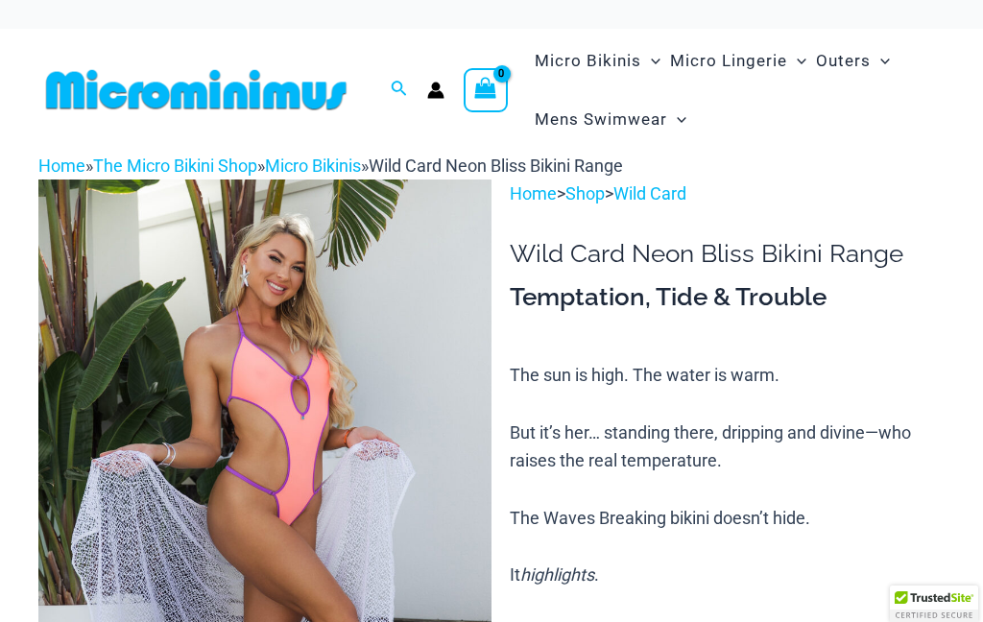
click at [328, 421] on img at bounding box center [264, 520] width 453 height 680
click at [356, 294] on img at bounding box center [264, 520] width 453 height 680
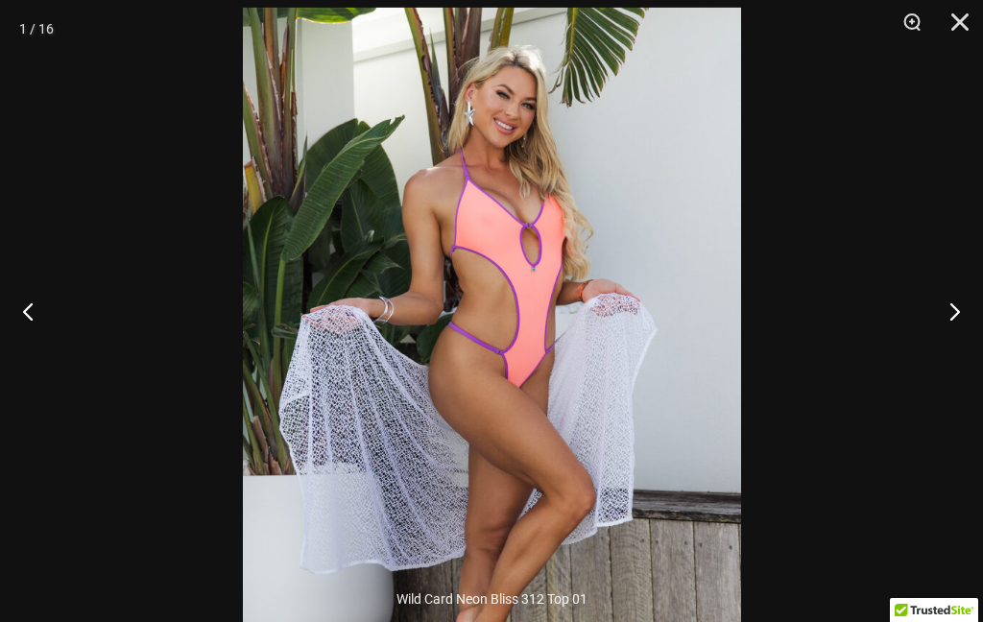
click at [973, 317] on button "Next" at bounding box center [947, 311] width 72 height 96
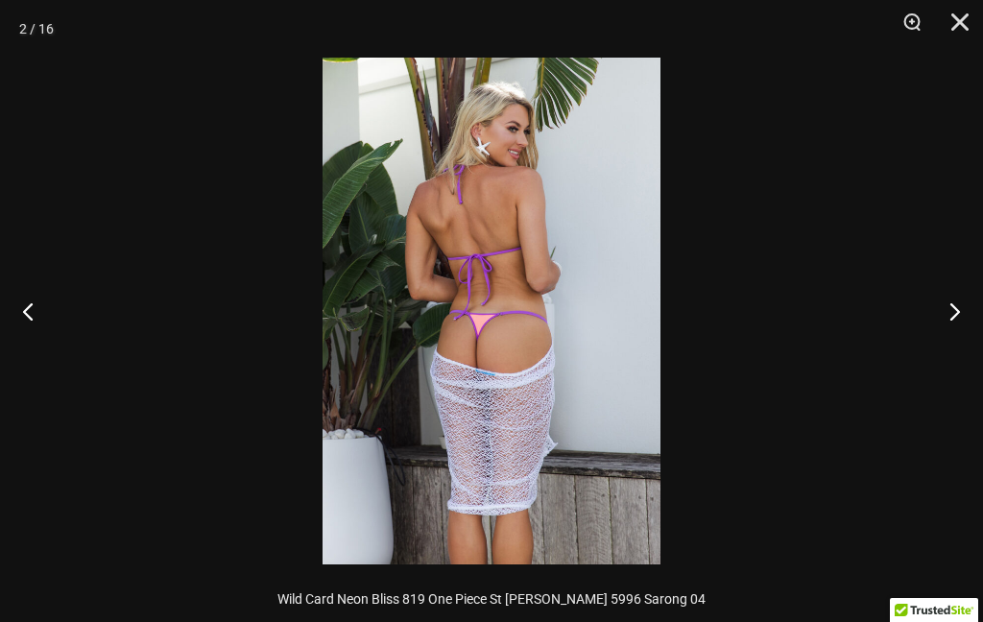
click at [968, 295] on button "Next" at bounding box center [947, 311] width 72 height 96
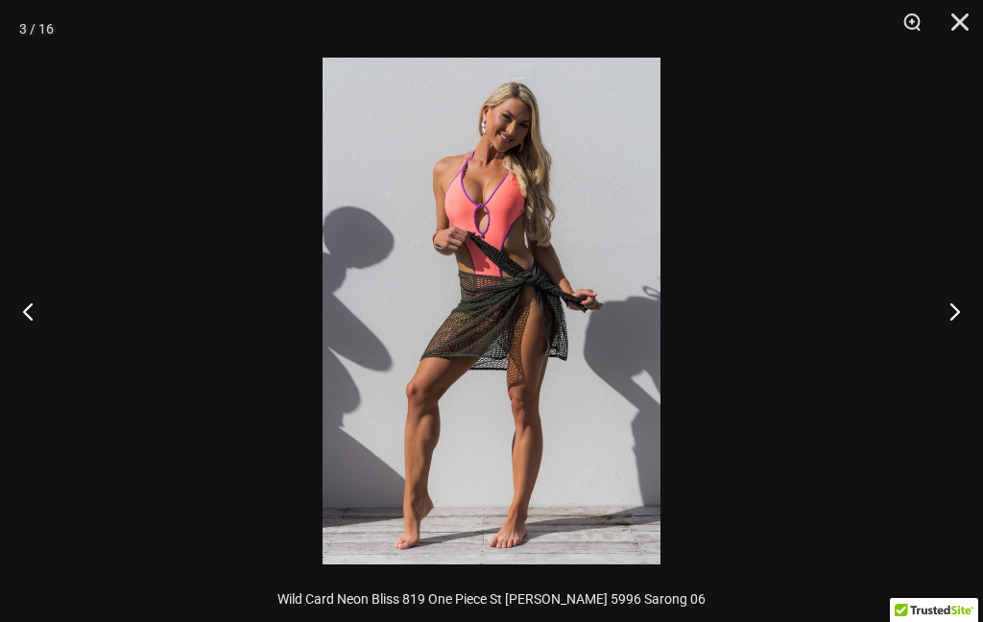
click at [975, 285] on button "Next" at bounding box center [947, 311] width 72 height 96
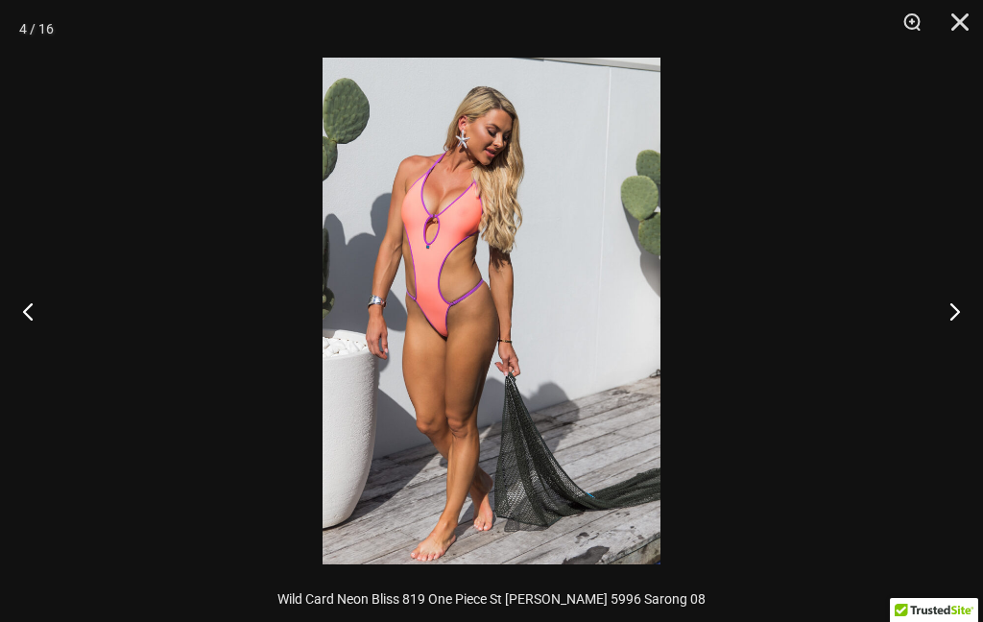
click at [970, 296] on button "Next" at bounding box center [947, 311] width 72 height 96
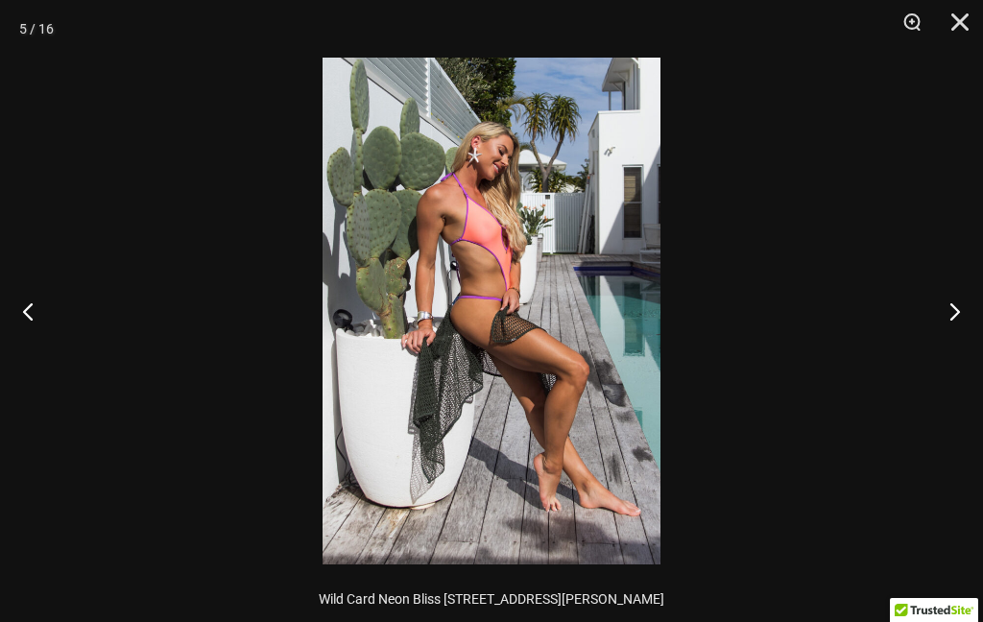
click at [968, 288] on button "Next" at bounding box center [947, 311] width 72 height 96
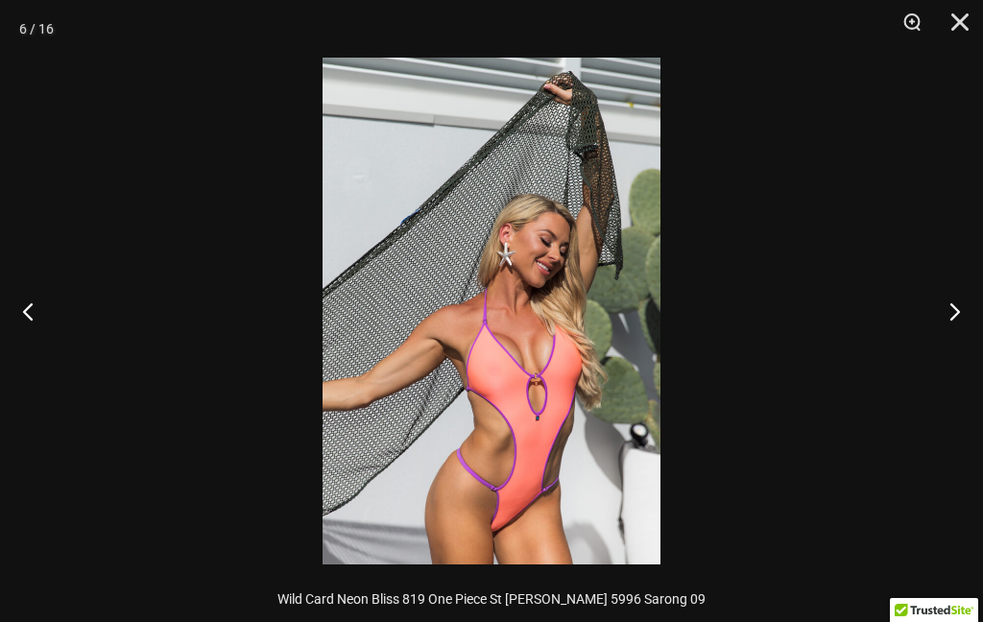
click at [35, 320] on button "Previous" at bounding box center [36, 311] width 72 height 96
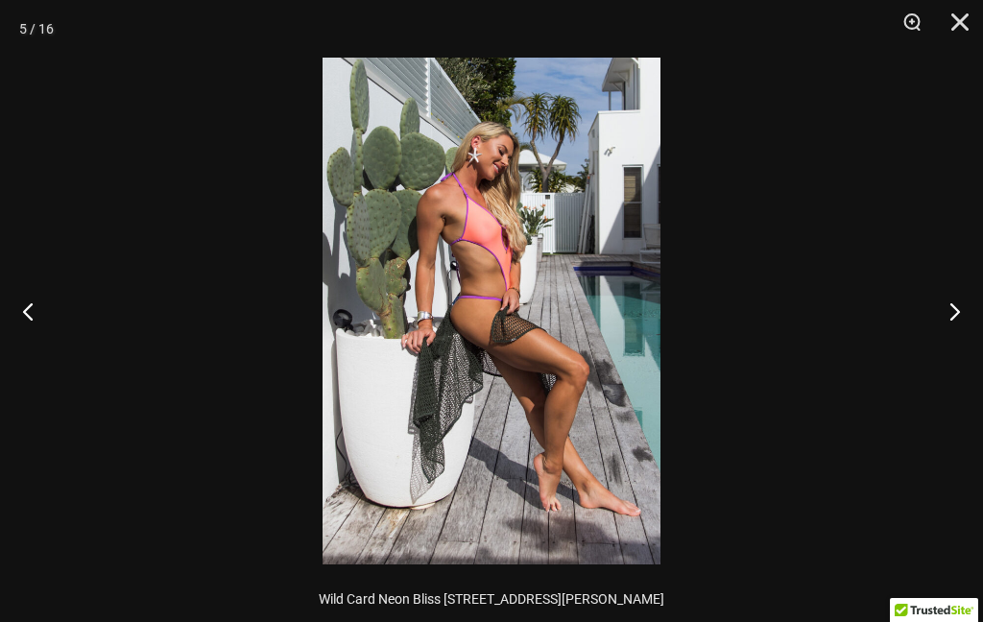
click at [965, 296] on button "Next" at bounding box center [947, 311] width 72 height 96
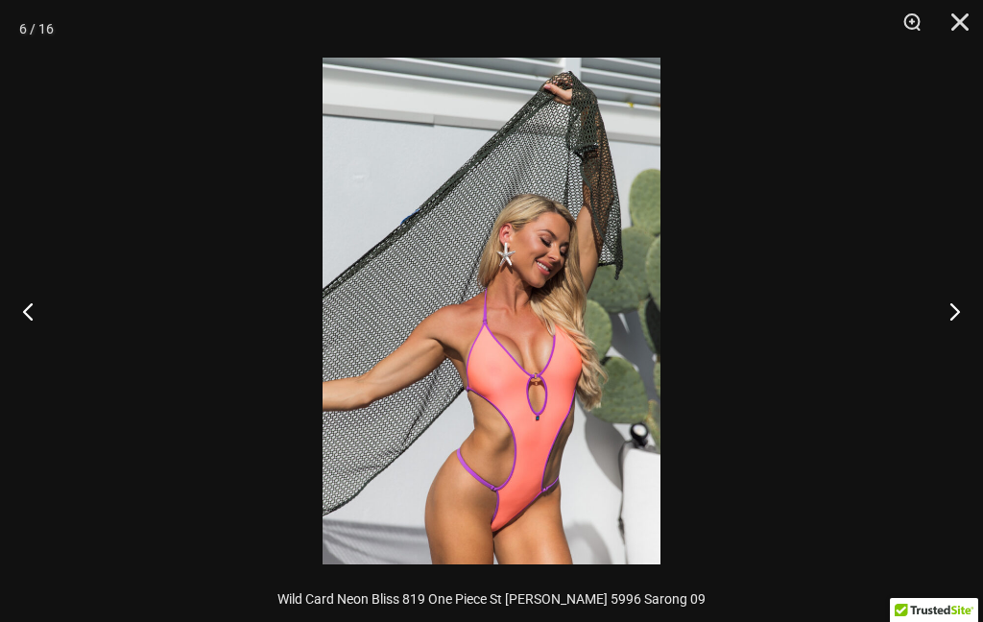
click at [970, 295] on button "Next" at bounding box center [947, 311] width 72 height 96
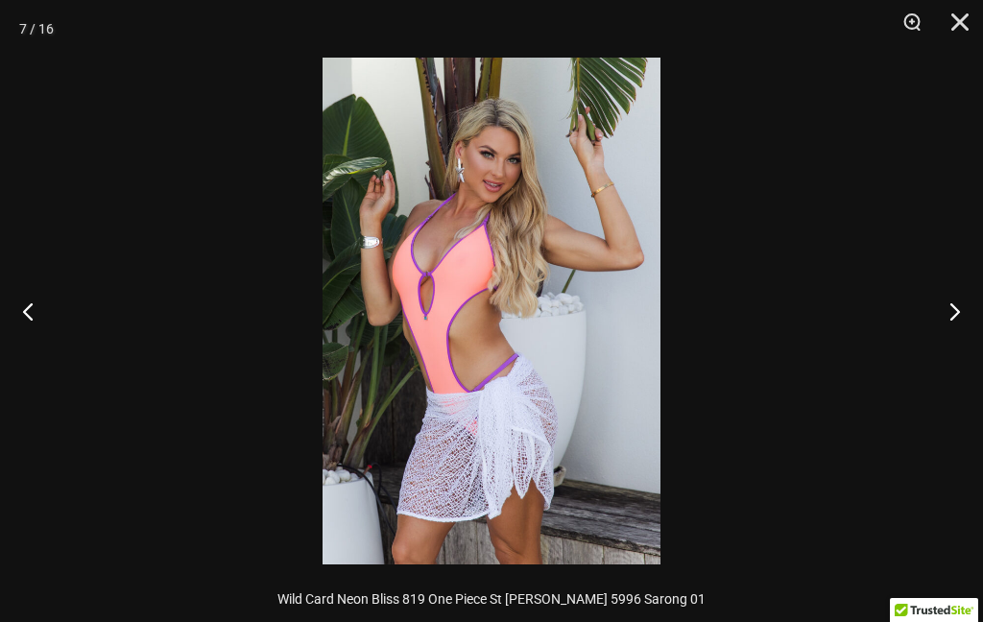
click at [9, 311] on button "Previous" at bounding box center [36, 311] width 72 height 96
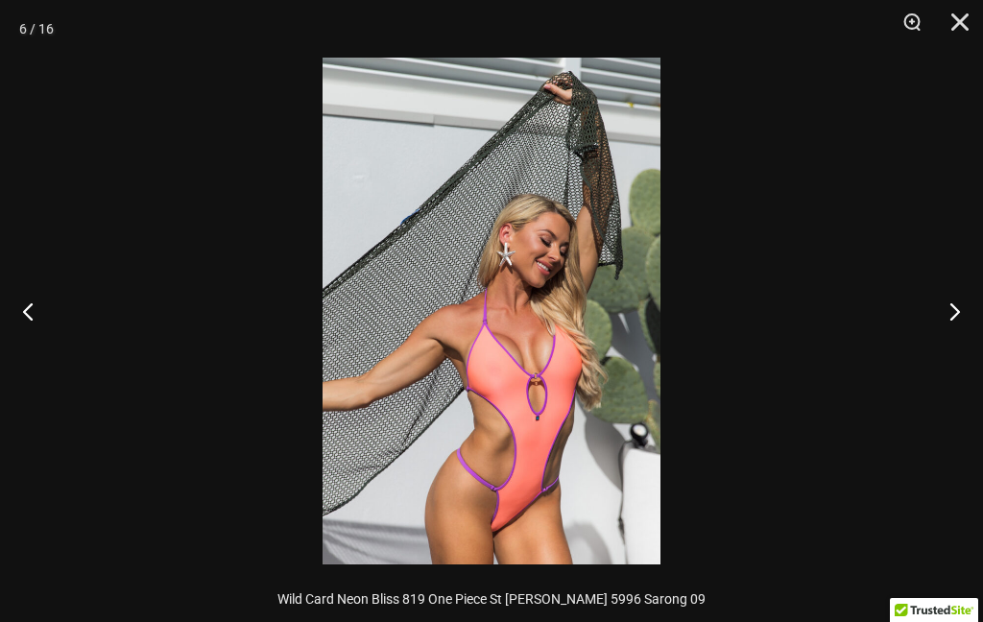
click at [960, 313] on button "Next" at bounding box center [947, 311] width 72 height 96
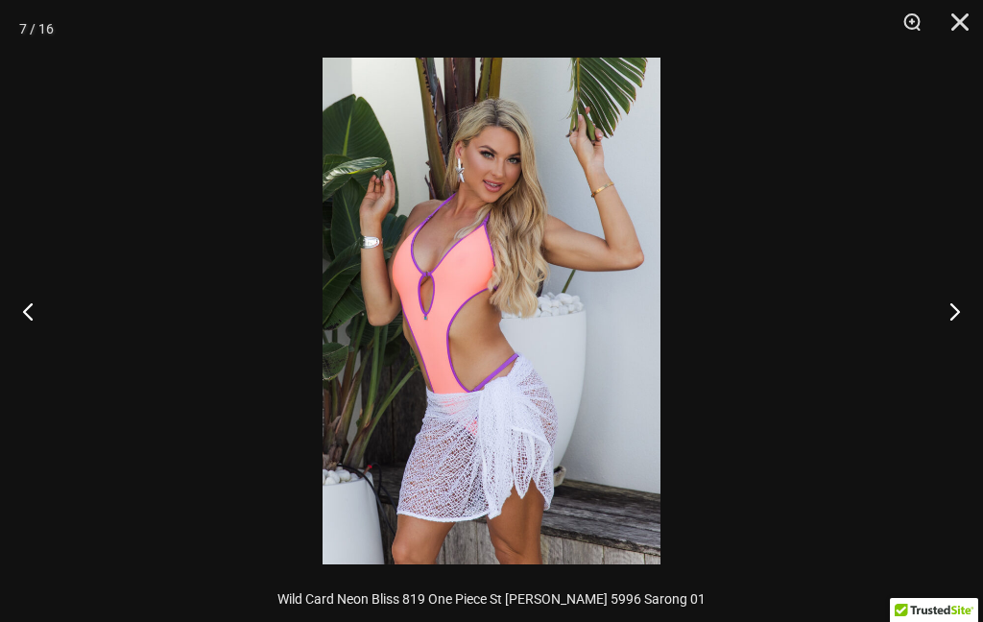
click at [968, 299] on button "Next" at bounding box center [947, 311] width 72 height 96
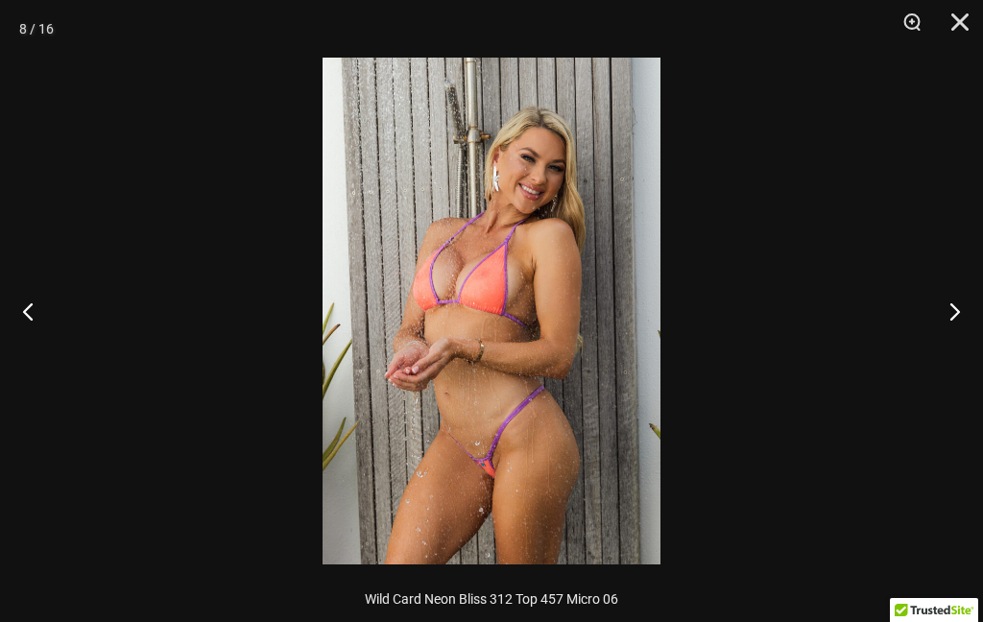
click at [967, 298] on button "Next" at bounding box center [947, 311] width 72 height 96
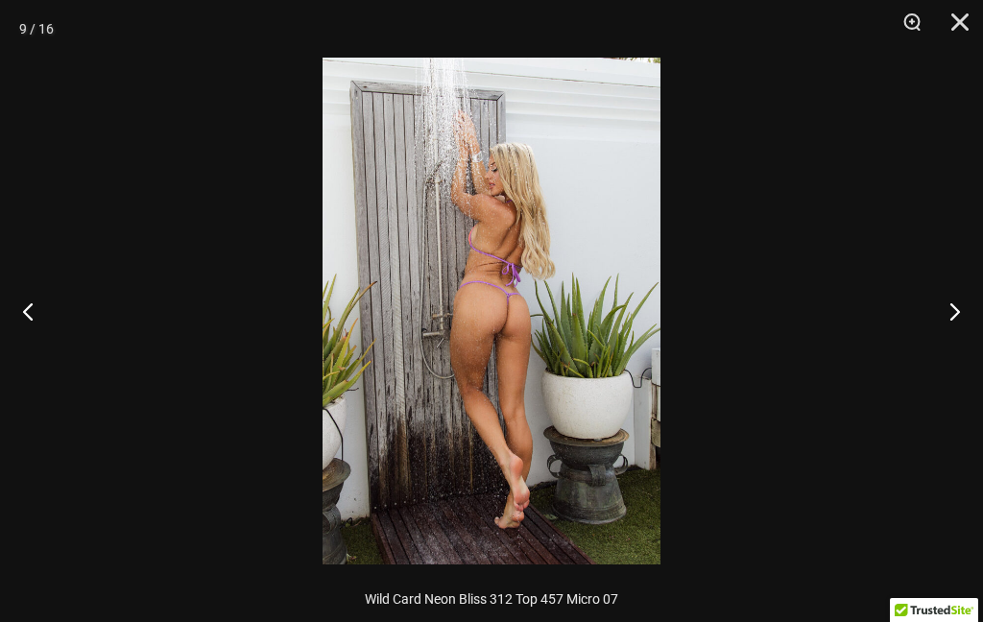
click at [39, 303] on button "Previous" at bounding box center [36, 311] width 72 height 96
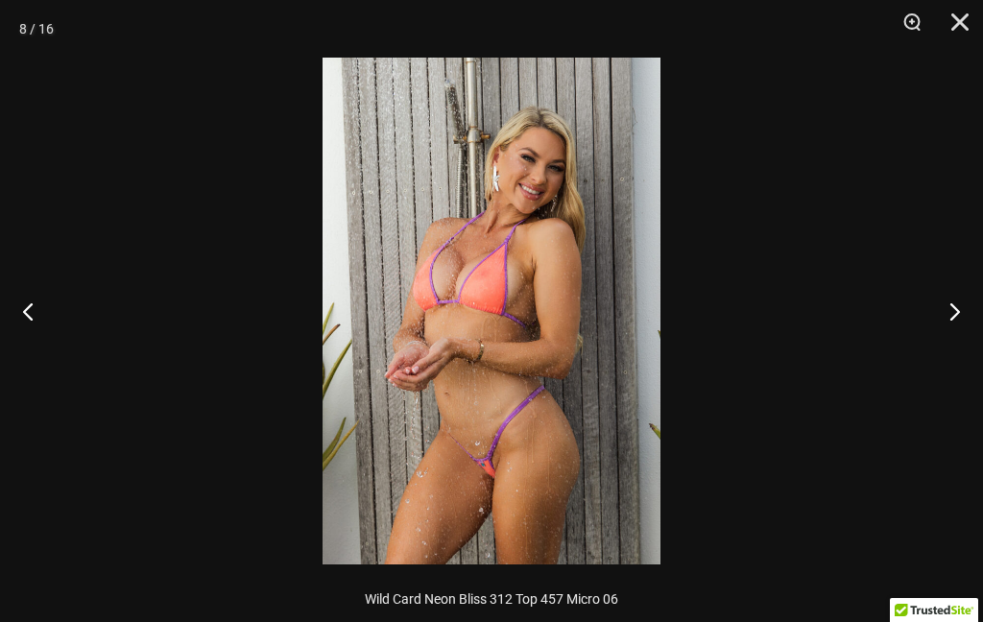
click at [973, 294] on button "Next" at bounding box center [947, 311] width 72 height 96
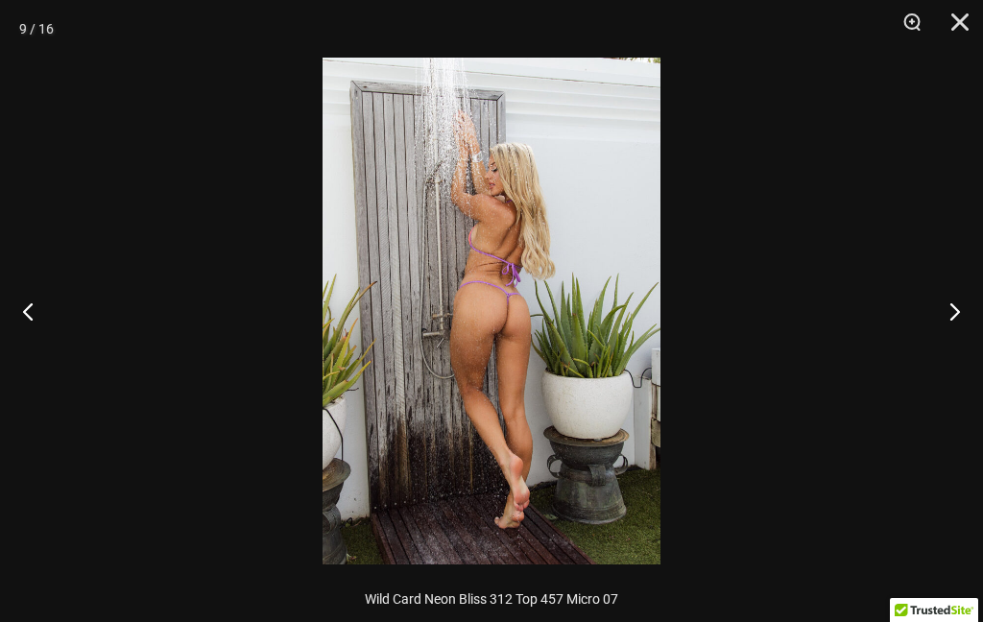
click at [71, 317] on button "Previous" at bounding box center [36, 311] width 72 height 96
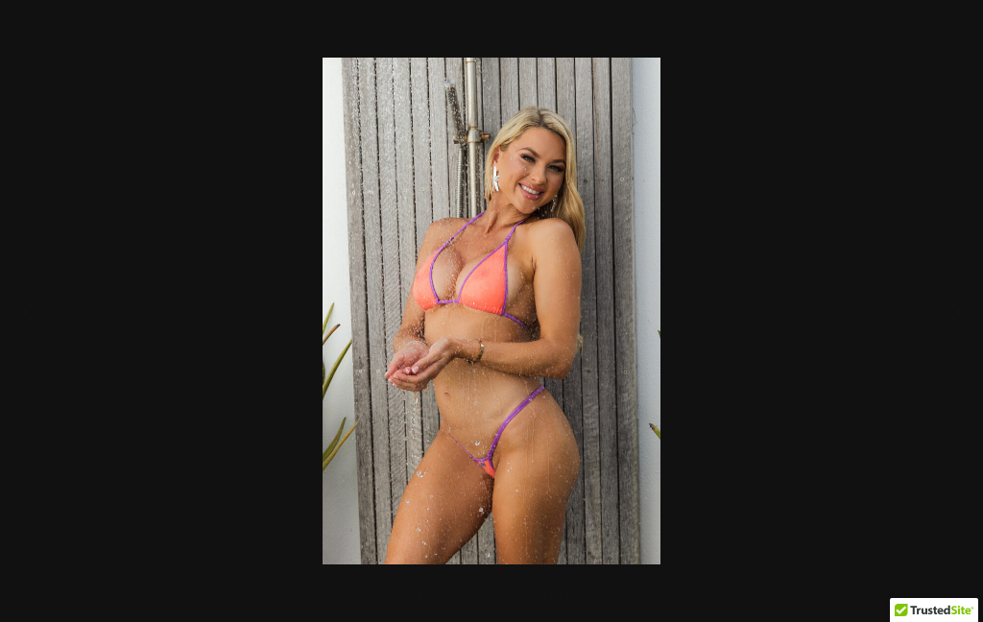
click at [978, 276] on div at bounding box center [491, 311] width 983 height 622
click at [958, 310] on button "Next" at bounding box center [947, 311] width 72 height 96
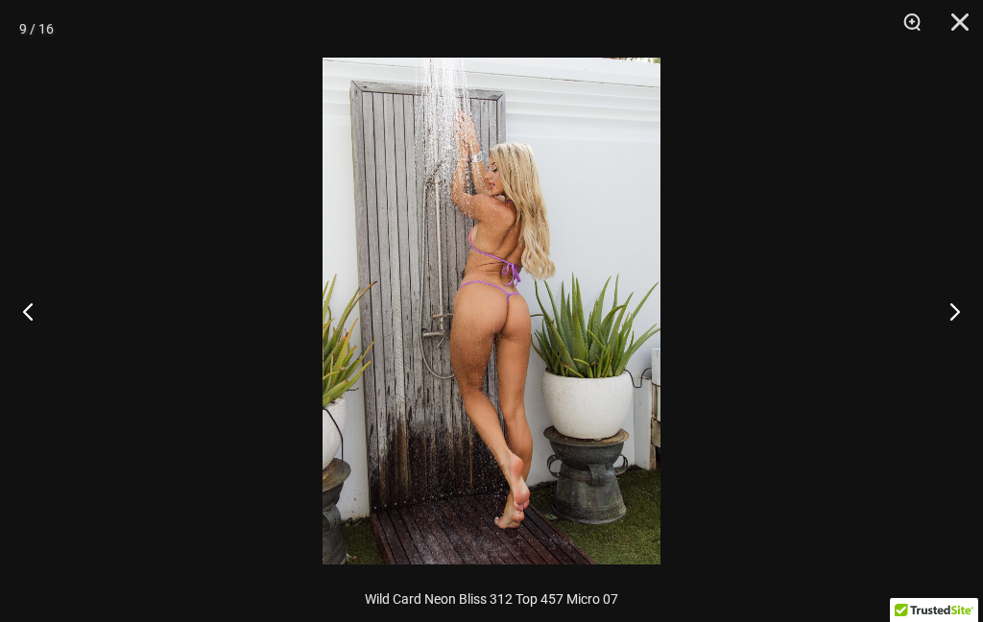
click at [962, 314] on button "Next" at bounding box center [947, 311] width 72 height 96
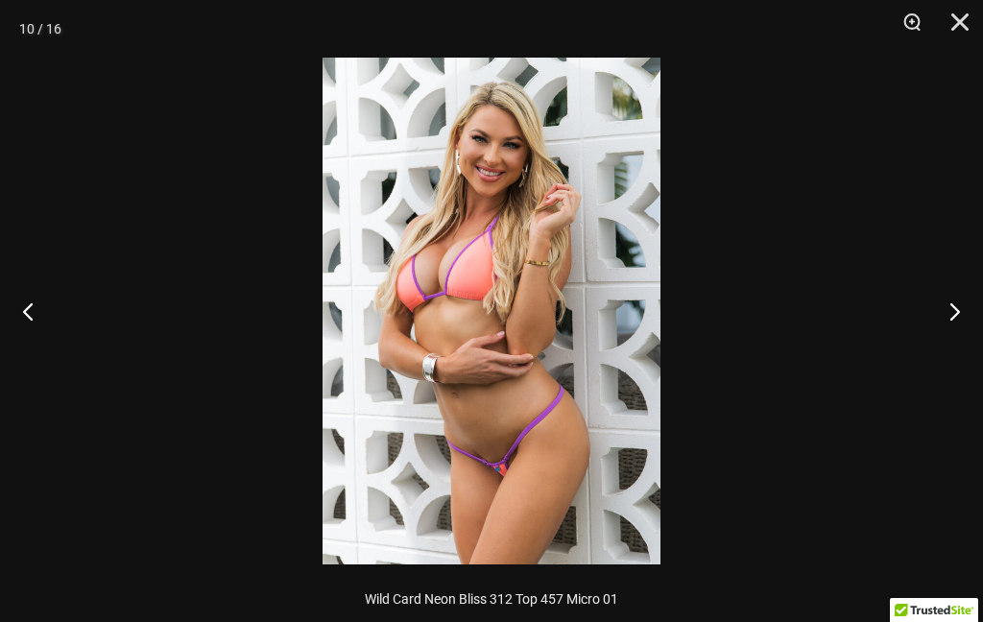
click at [52, 291] on button "Previous" at bounding box center [36, 311] width 72 height 96
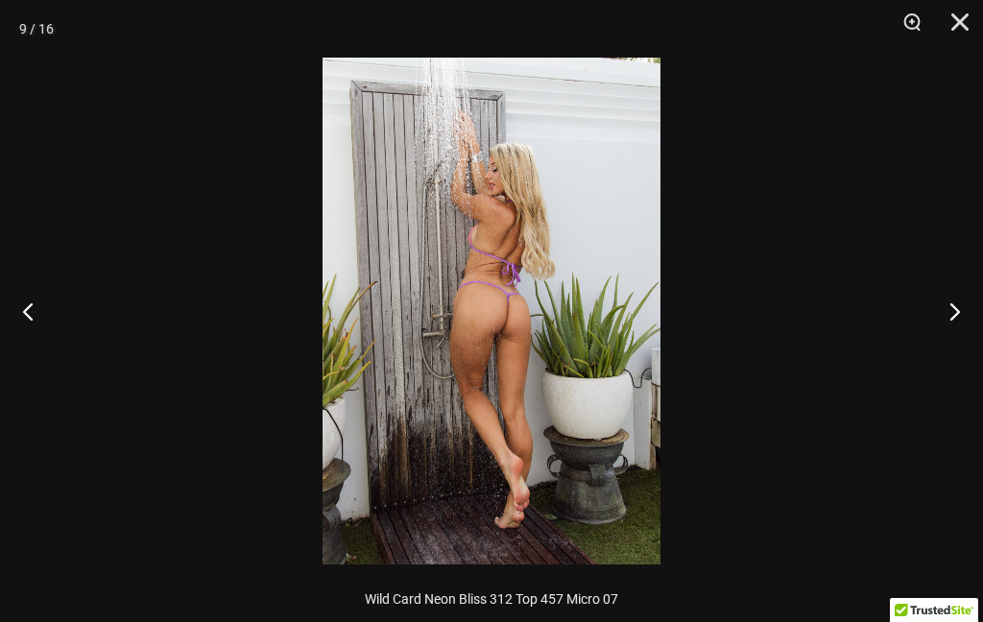
click at [968, 293] on button "Next" at bounding box center [947, 311] width 72 height 96
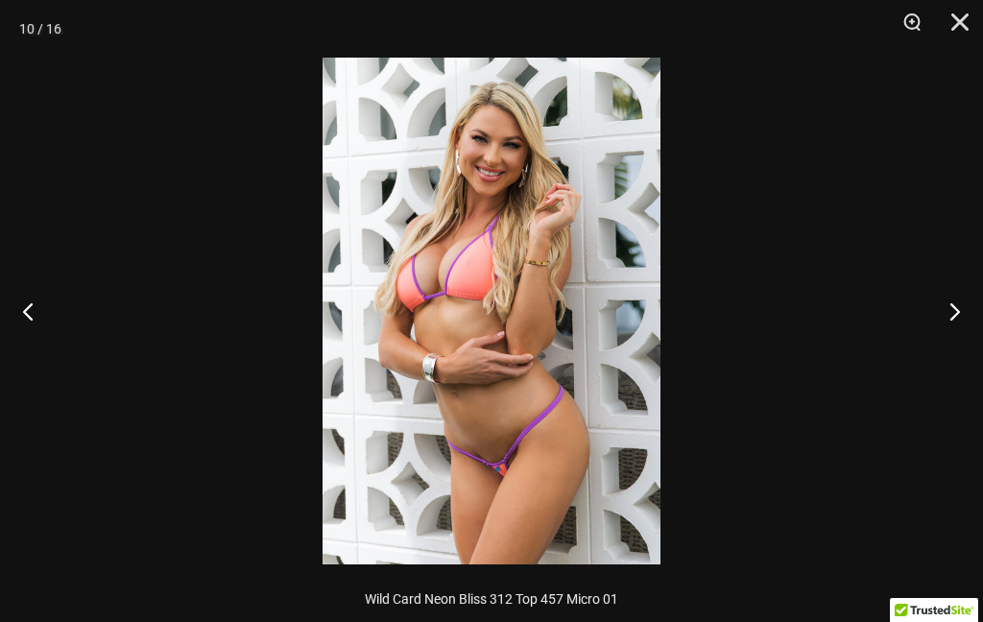
click at [973, 284] on button "Next" at bounding box center [947, 311] width 72 height 96
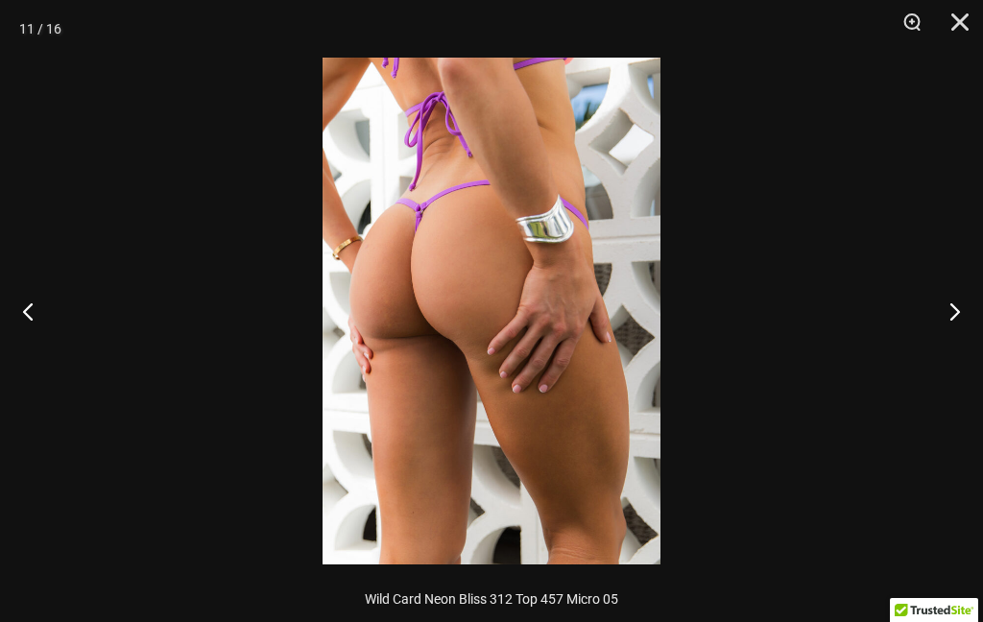
click at [971, 275] on button "Next" at bounding box center [947, 311] width 72 height 96
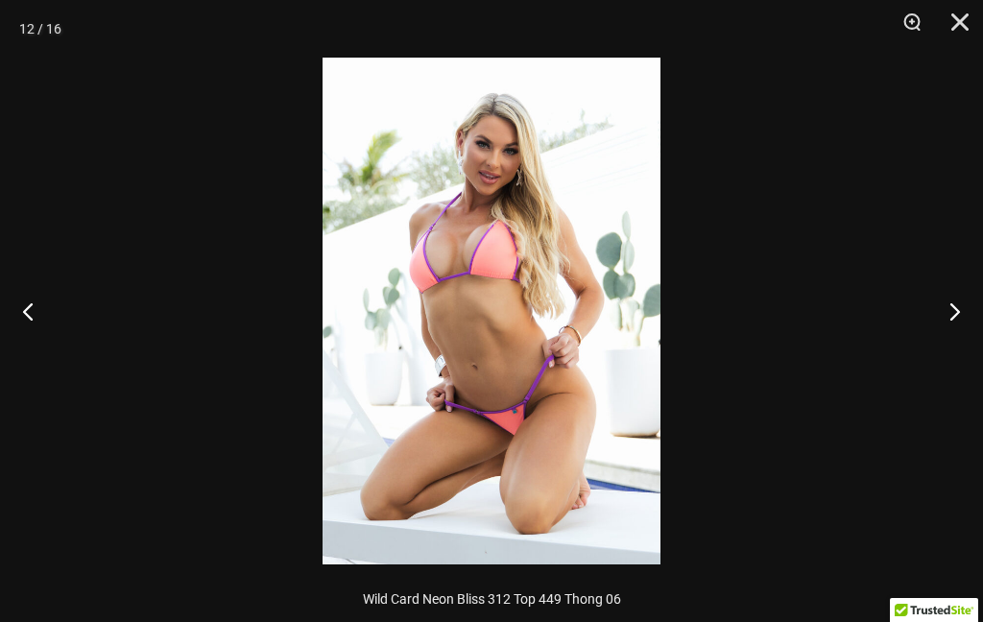
click at [974, 269] on button "Next" at bounding box center [947, 311] width 72 height 96
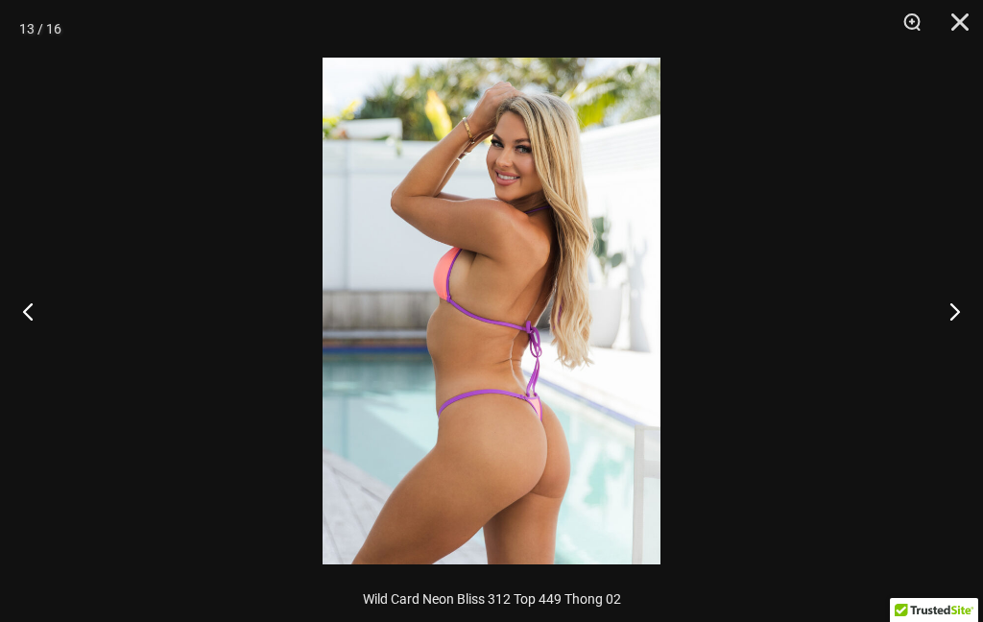
click at [955, 284] on button "Next" at bounding box center [947, 311] width 72 height 96
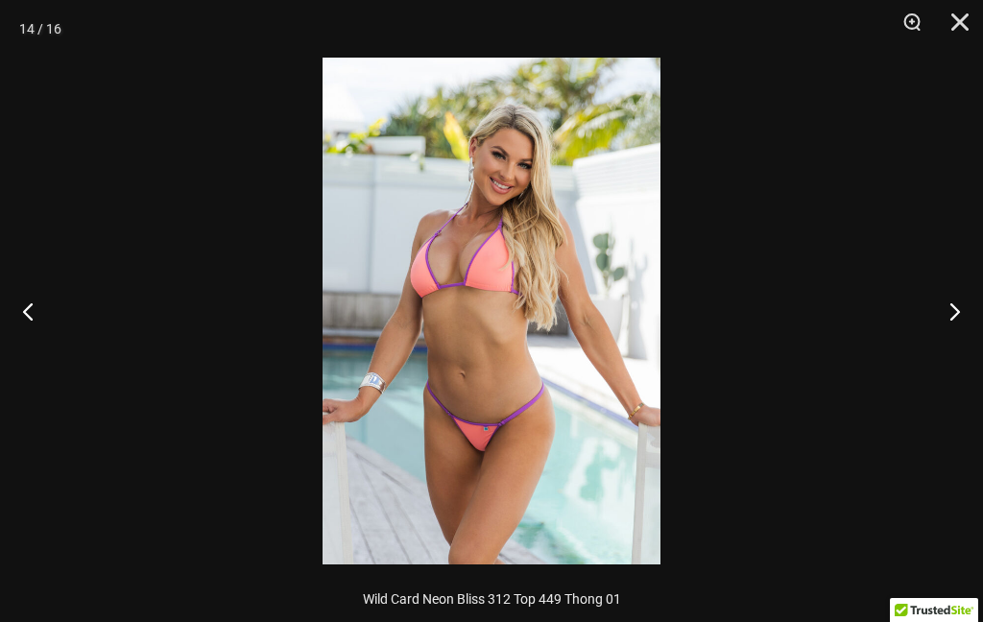
click at [954, 289] on button "Next" at bounding box center [947, 311] width 72 height 96
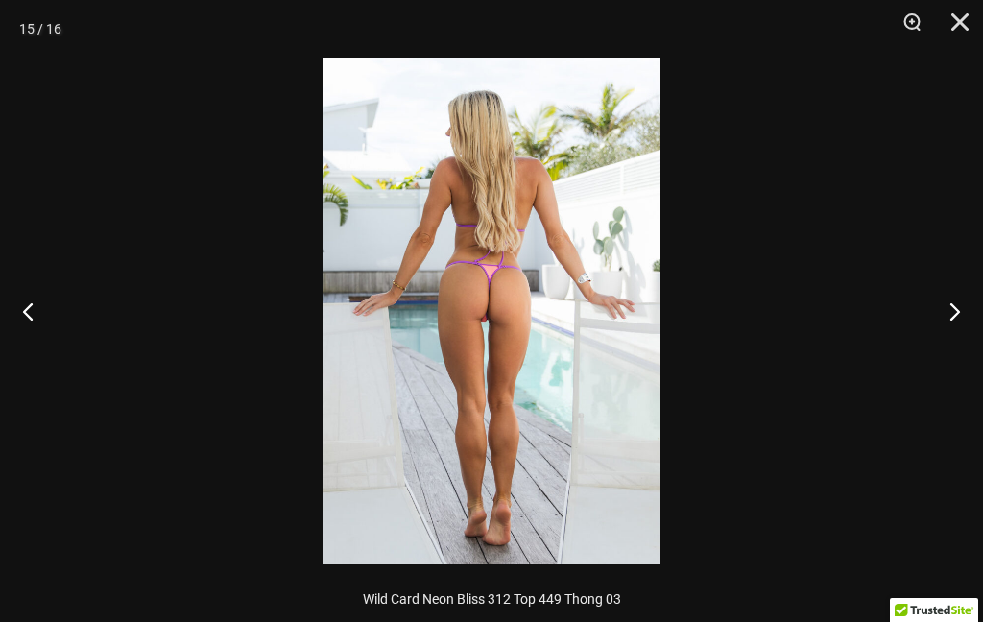
click at [949, 287] on button "Next" at bounding box center [947, 311] width 72 height 96
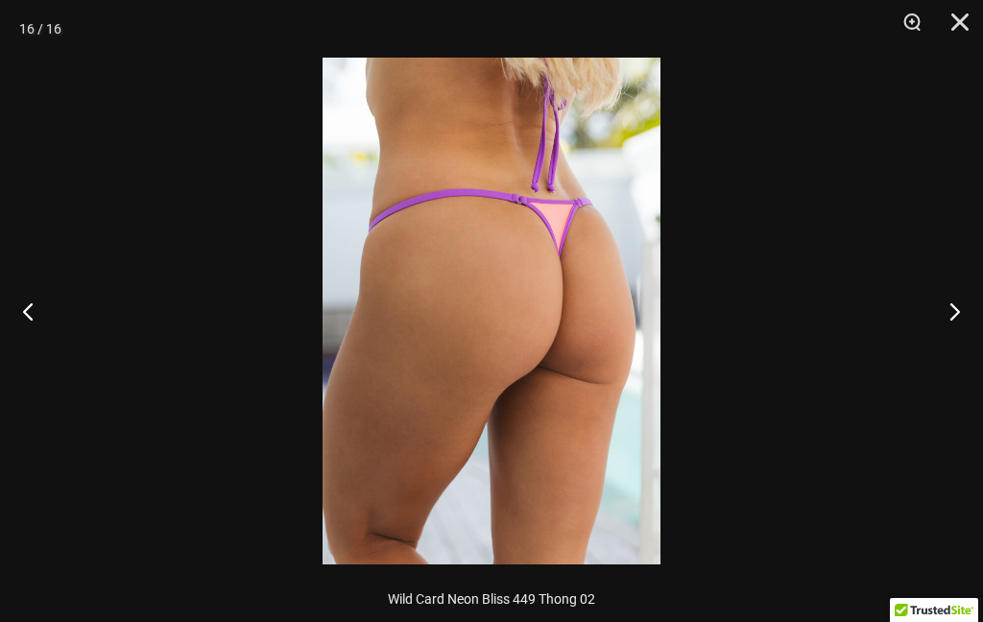
click at [944, 290] on button "Next" at bounding box center [947, 311] width 72 height 96
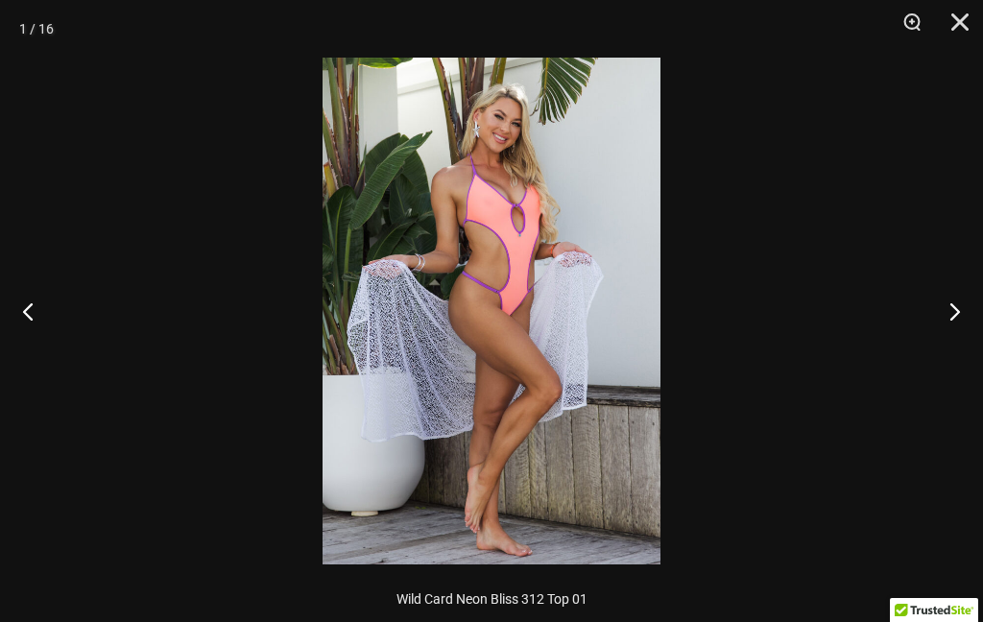
click at [954, 279] on button "Next" at bounding box center [947, 311] width 72 height 96
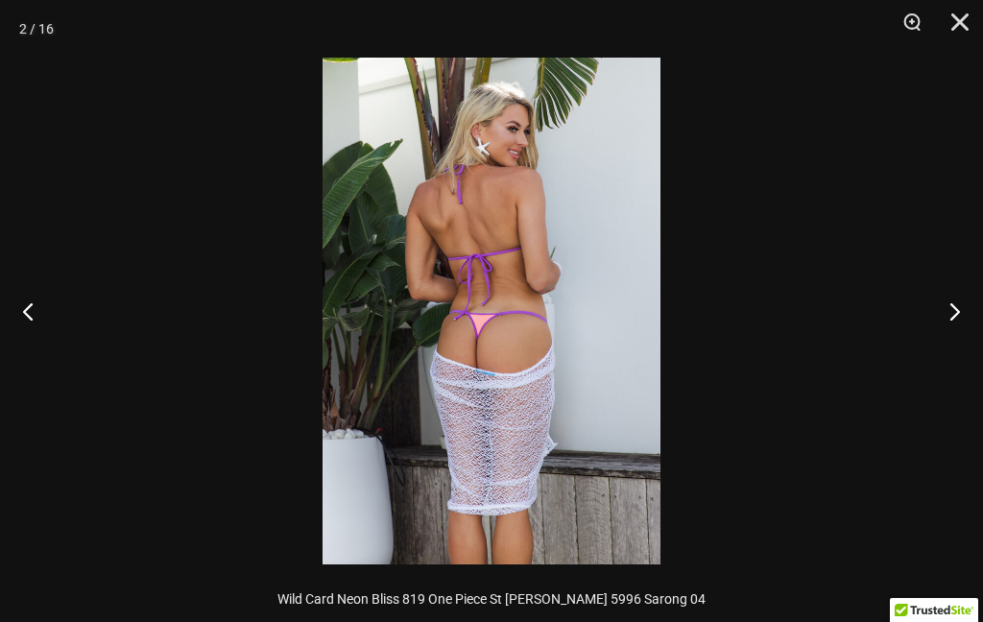
click at [957, 6] on button "Close" at bounding box center [954, 29] width 48 height 58
